Goal: Task Accomplishment & Management: Manage account settings

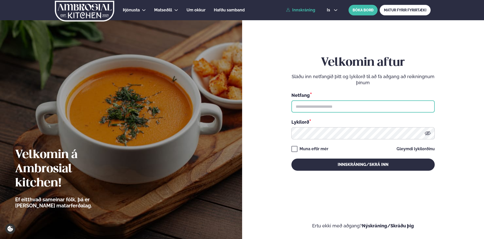
click at [317, 107] on input "text" at bounding box center [363, 106] width 143 height 12
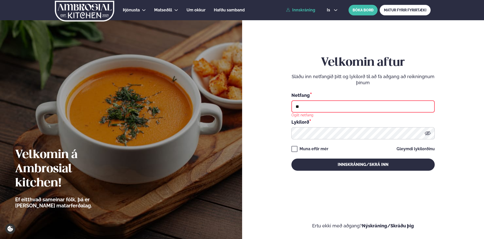
type input "*"
type input "**********"
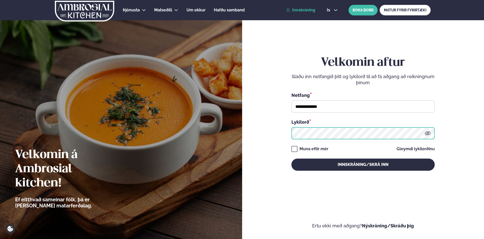
click at [292, 159] on button "Innskráning/Skrá inn" at bounding box center [363, 165] width 143 height 12
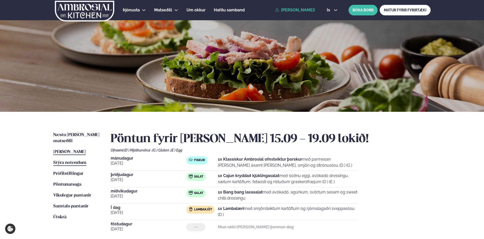
click at [74, 161] on span "Stýra notendum" at bounding box center [69, 163] width 33 height 4
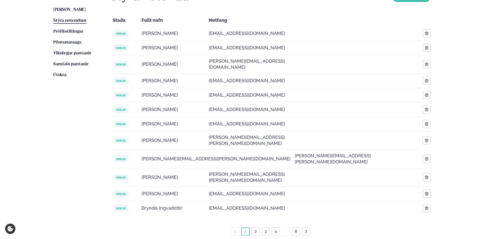
scroll to position [169, 0]
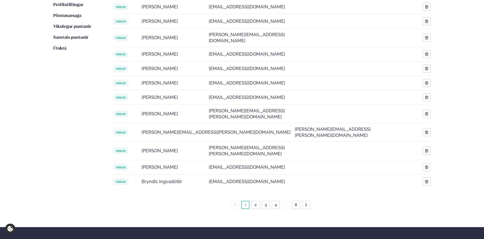
click at [256, 201] on link "2" at bounding box center [256, 205] width 4 height 8
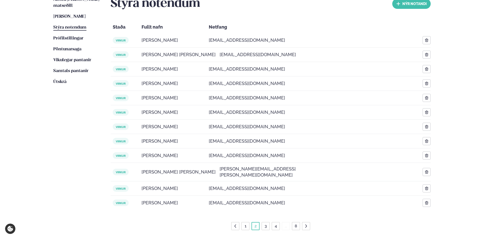
scroll to position [132, 0]
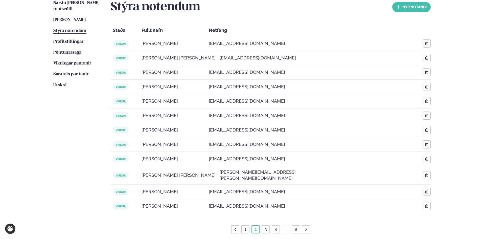
click at [266, 225] on link "3" at bounding box center [266, 229] width 4 height 8
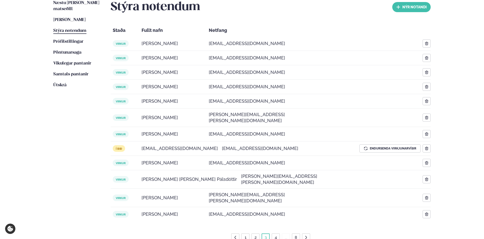
click at [275, 230] on link "4" at bounding box center [276, 237] width 4 height 8
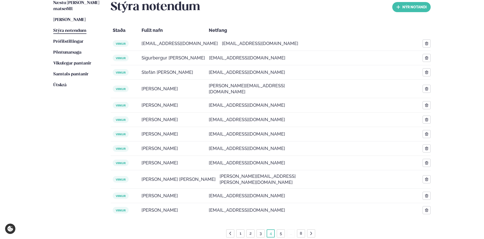
click at [281, 229] on link "5" at bounding box center [281, 233] width 4 height 8
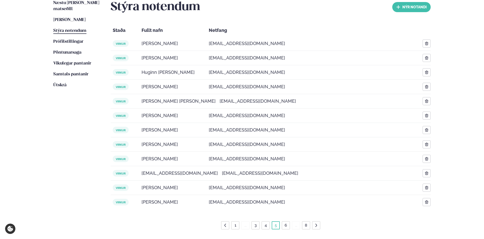
click at [286, 225] on link "6" at bounding box center [286, 225] width 5 height 8
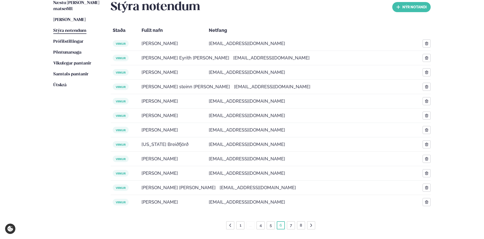
click at [292, 225] on link "7" at bounding box center [291, 225] width 4 height 8
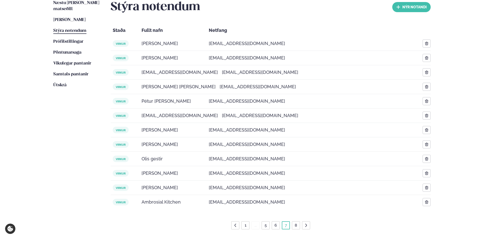
click at [295, 225] on link "8" at bounding box center [296, 225] width 5 height 8
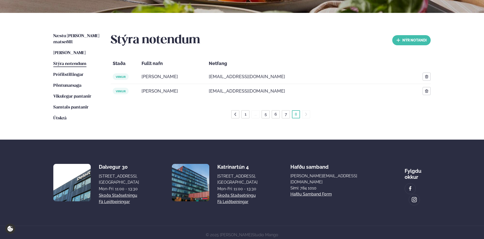
click at [305, 114] on ul "1 ... 5 6 7 8" at bounding box center [270, 114] width 79 height 8
click at [235, 115] on icon at bounding box center [236, 114] width 2 height 3
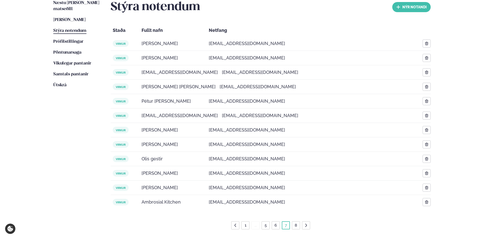
click at [245, 226] on link "1" at bounding box center [246, 225] width 4 height 8
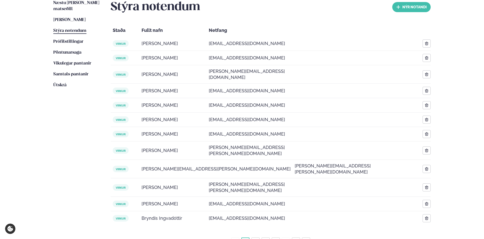
click at [256, 230] on link "2" at bounding box center [256, 241] width 4 height 8
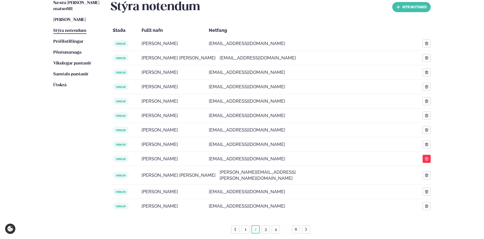
click at [428, 160] on icon "button" at bounding box center [427, 159] width 4 height 4
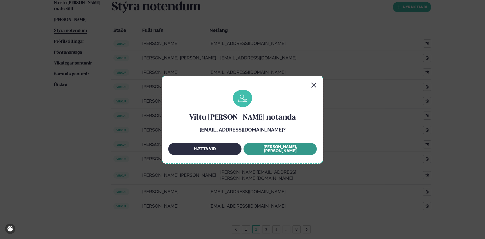
click at [276, 149] on button "[PERSON_NAME], [PERSON_NAME]" at bounding box center [280, 149] width 73 height 12
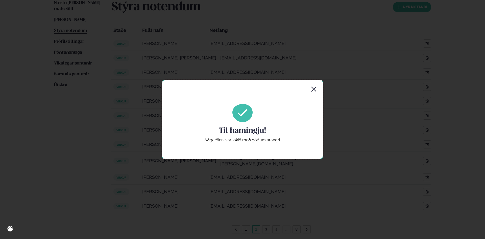
click at [314, 90] on icon "button" at bounding box center [314, 89] width 6 height 6
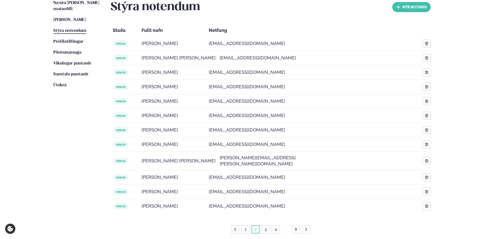
click at [306, 227] on icon at bounding box center [306, 229] width 4 height 4
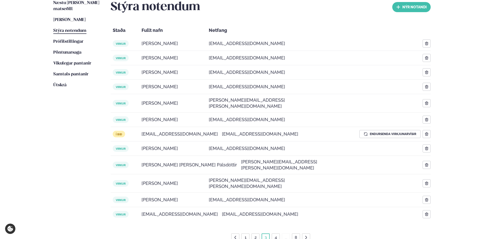
click at [306, 230] on icon at bounding box center [306, 237] width 4 height 4
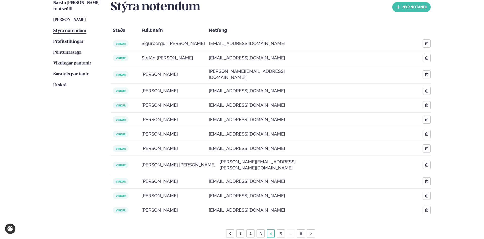
click at [306, 229] on ul "1 2 3 4 5 ... 8" at bounding box center [270, 233] width 89 height 8
click at [311, 230] on icon at bounding box center [311, 233] width 2 height 3
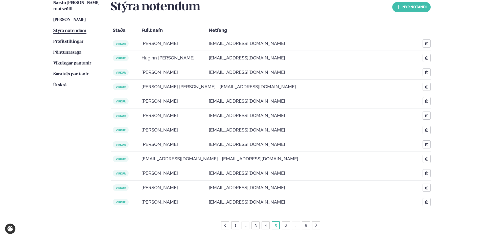
click at [311, 227] on ul "1 ... 3 4 5 6 ... 8" at bounding box center [270, 225] width 99 height 8
click at [317, 225] on icon at bounding box center [317, 225] width 2 height 3
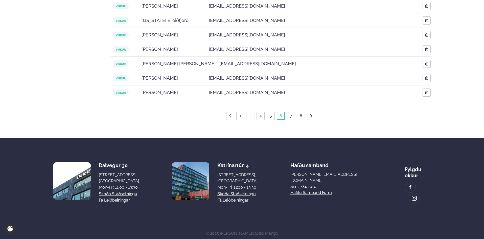
scroll to position [243, 0]
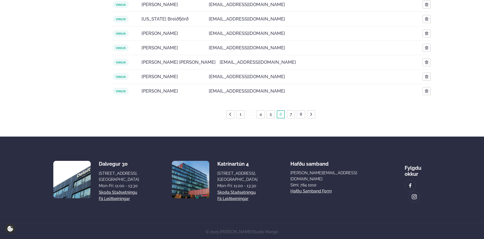
click at [292, 113] on link "7" at bounding box center [291, 114] width 4 height 8
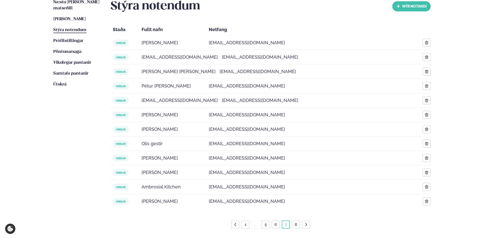
scroll to position [132, 0]
click at [295, 223] on link "8" at bounding box center [296, 225] width 5 height 8
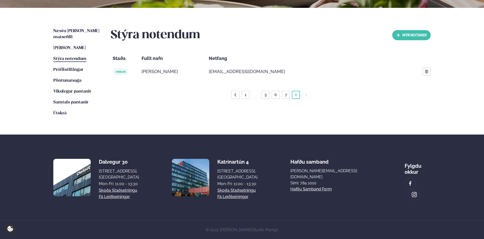
scroll to position [96, 0]
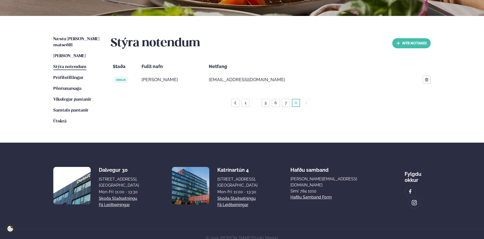
click at [234, 103] on icon at bounding box center [235, 103] width 4 height 4
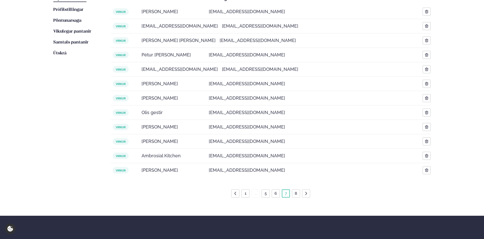
scroll to position [169, 0]
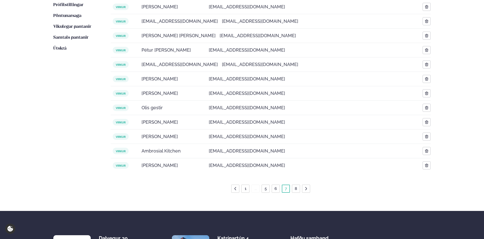
click at [295, 189] on link "8" at bounding box center [296, 189] width 5 height 8
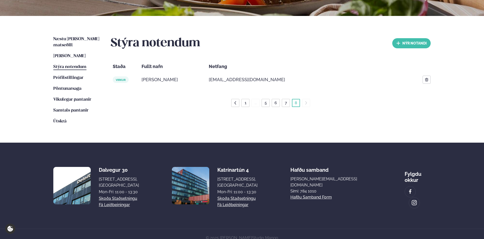
click at [245, 103] on link "1" at bounding box center [246, 103] width 4 height 8
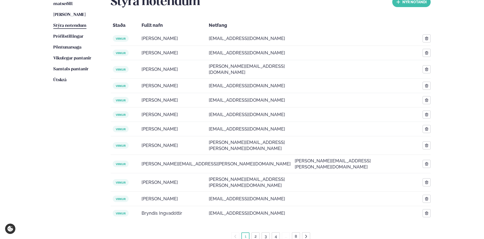
scroll to position [132, 0]
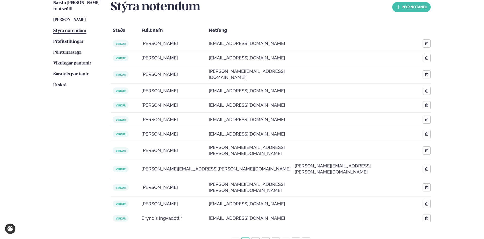
click at [304, 230] on li at bounding box center [306, 241] width 8 height 8
click at [306, 230] on icon at bounding box center [306, 241] width 2 height 3
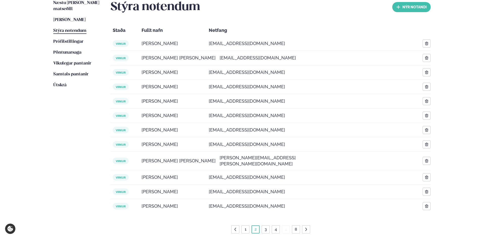
click at [306, 228] on icon at bounding box center [306, 229] width 2 height 3
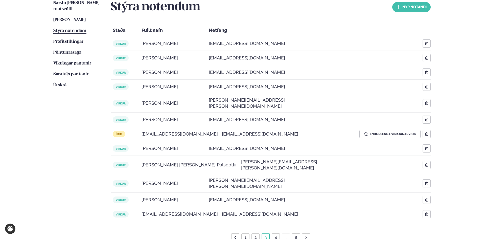
click at [306, 230] on icon at bounding box center [306, 237] width 2 height 3
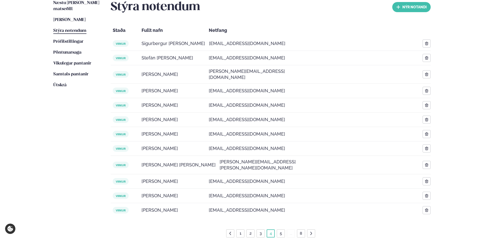
click at [313, 230] on icon at bounding box center [311, 233] width 4 height 4
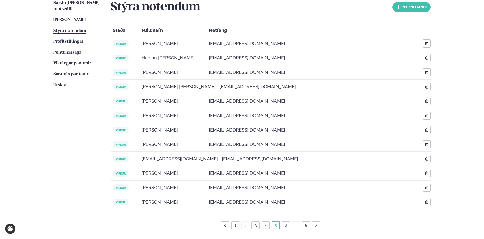
click at [316, 225] on icon at bounding box center [316, 225] width 4 height 4
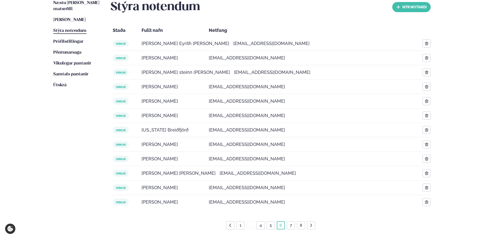
click at [123, 143] on span "virkur" at bounding box center [121, 144] width 16 height 7
click at [162, 144] on span "[PERSON_NAME]" at bounding box center [160, 144] width 36 height 6
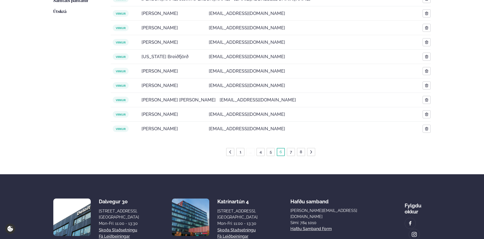
scroll to position [216, 0]
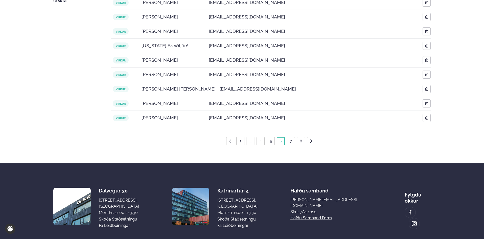
click at [122, 60] on span "virkur" at bounding box center [121, 60] width 16 height 7
click at [236, 61] on span "[EMAIL_ADDRESS][DOMAIN_NAME]" at bounding box center [247, 60] width 76 height 6
click at [172, 59] on span "[PERSON_NAME]" at bounding box center [160, 60] width 36 height 6
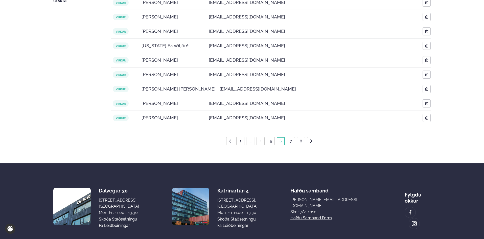
click at [139, 60] on div "virkur" at bounding box center [125, 60] width 29 height 13
click at [119, 58] on span "virkur" at bounding box center [121, 60] width 16 height 7
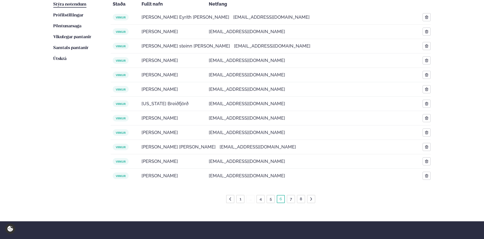
scroll to position [159, 0]
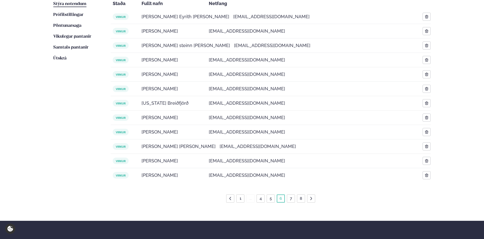
click at [235, 118] on span "[EMAIL_ADDRESS][DOMAIN_NAME]" at bounding box center [247, 118] width 76 height 6
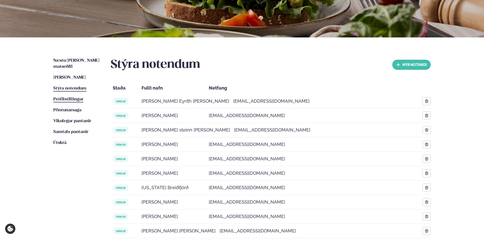
click at [70, 97] on span "Prófílstillingar" at bounding box center [68, 99] width 30 height 4
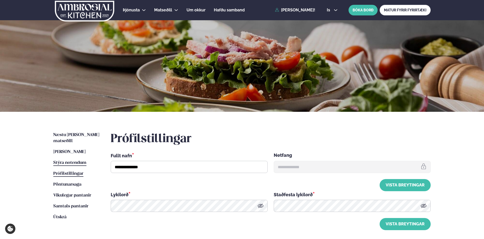
click at [73, 161] on span "Stýra notendum" at bounding box center [69, 163] width 33 height 4
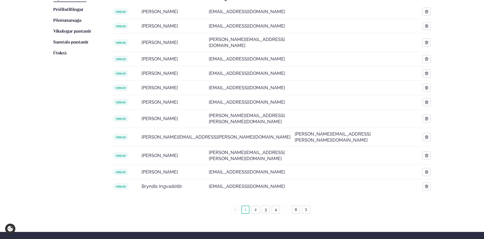
scroll to position [169, 0]
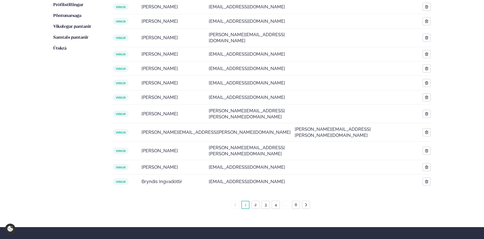
click at [256, 201] on link "2" at bounding box center [256, 205] width 4 height 8
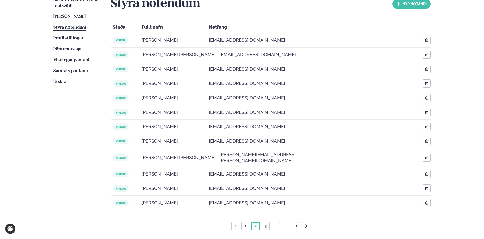
scroll to position [132, 0]
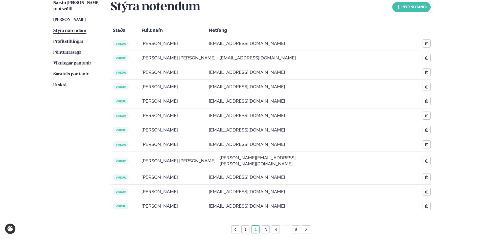
click at [276, 226] on link "4" at bounding box center [276, 229] width 4 height 8
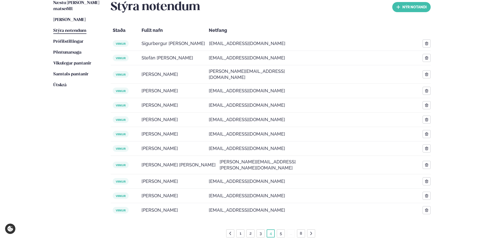
click at [281, 229] on link "5" at bounding box center [281, 233] width 4 height 8
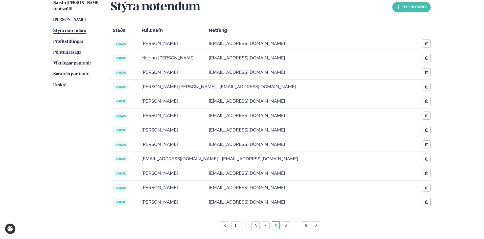
click at [287, 226] on link "6" at bounding box center [286, 225] width 5 height 8
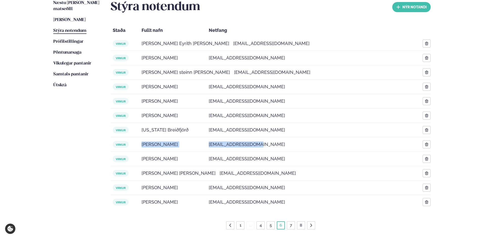
drag, startPoint x: 259, startPoint y: 146, endPoint x: 140, endPoint y: 149, distance: 119.1
click at [140, 149] on div "virkur [PERSON_NAME] [EMAIL_ADDRESS][DOMAIN_NAME]" at bounding box center [271, 144] width 320 height 14
copy div "[PERSON_NAME] [EMAIL_ADDRESS][DOMAIN_NAME]"
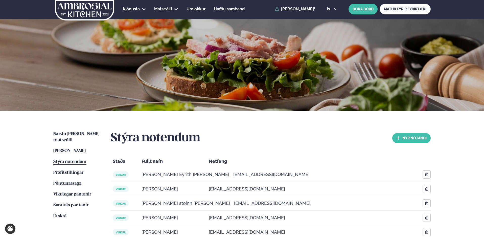
scroll to position [0, 0]
